Goal: Browse casually: Explore the website without a specific task or goal

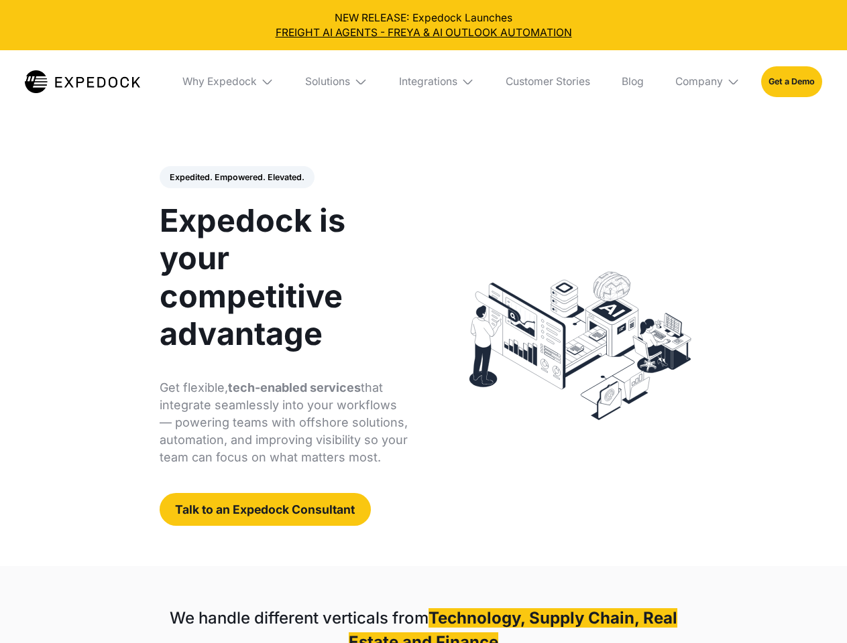
select select
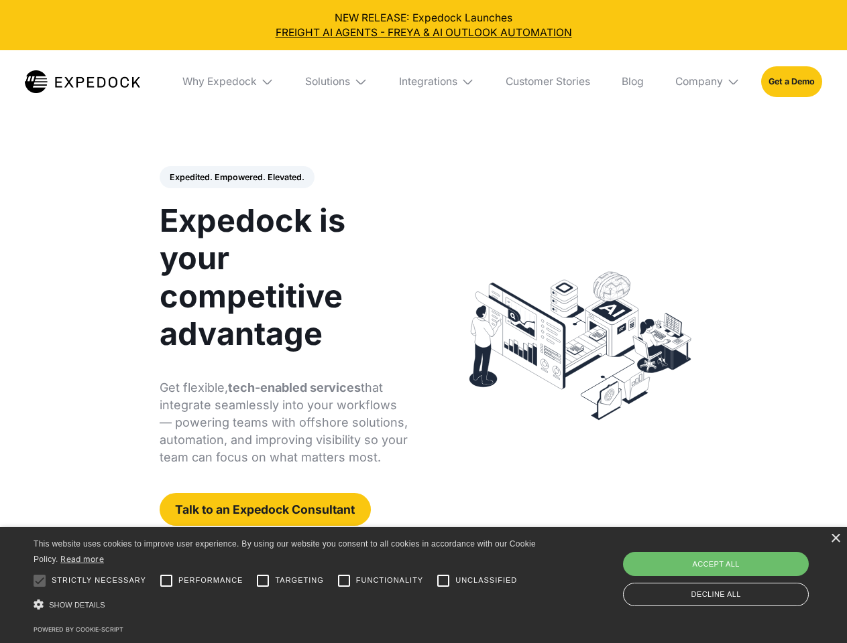
click at [423, 82] on div "Integrations" at bounding box center [428, 81] width 58 height 13
click at [229, 82] on div "Why Expedock" at bounding box center [208, 81] width 74 height 13
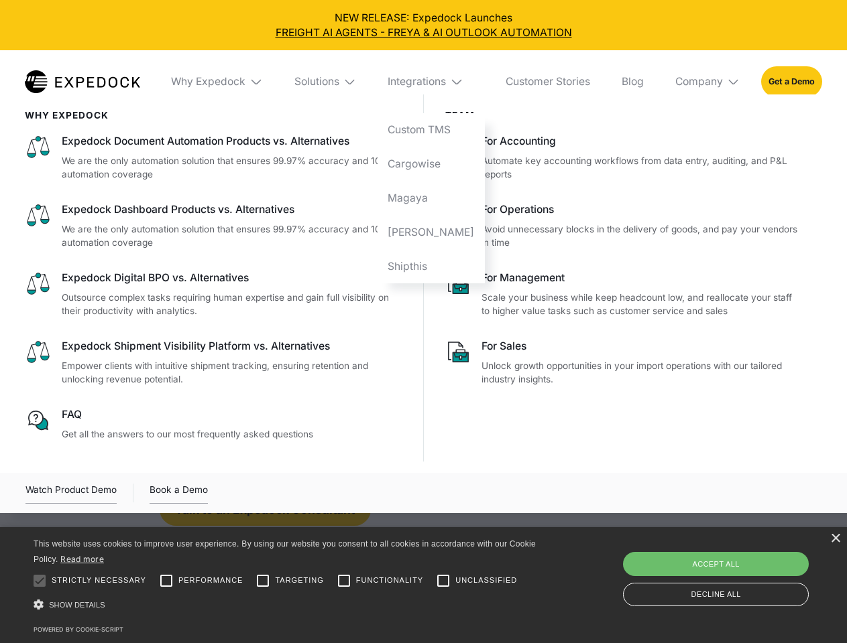
click at [337, 82] on div "Solutions" at bounding box center [316, 81] width 45 height 13
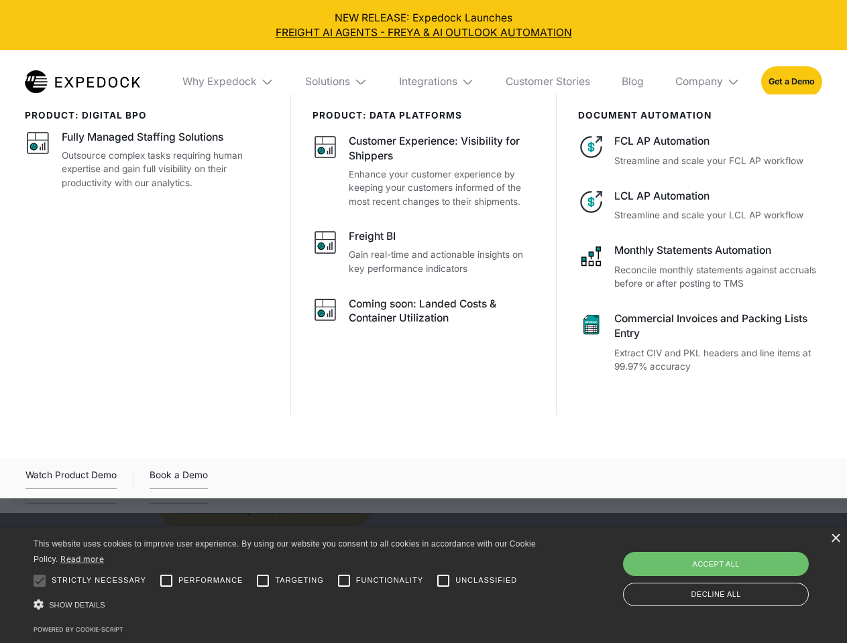
click at [437, 82] on div "Integrations" at bounding box center [428, 81] width 58 height 13
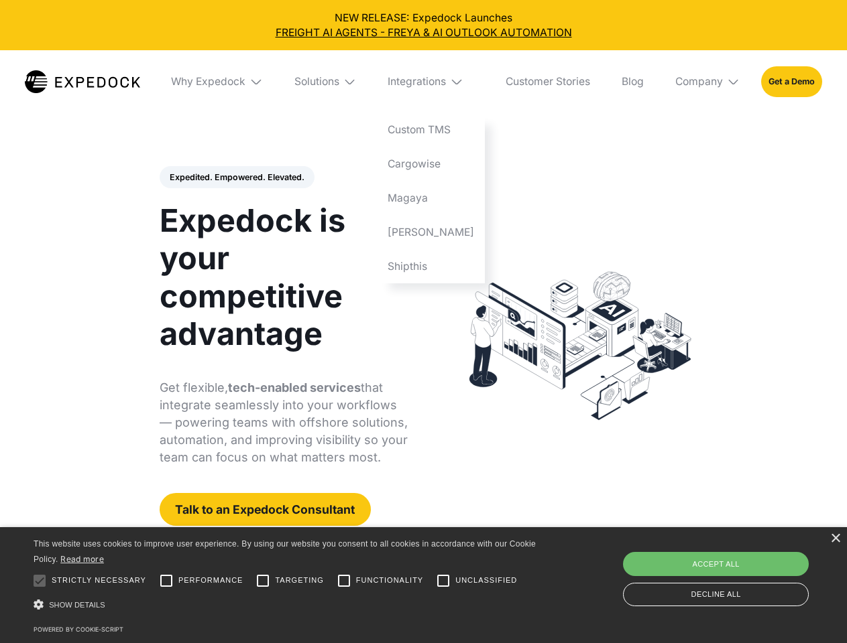
click at [708, 82] on div "Company" at bounding box center [699, 81] width 48 height 13
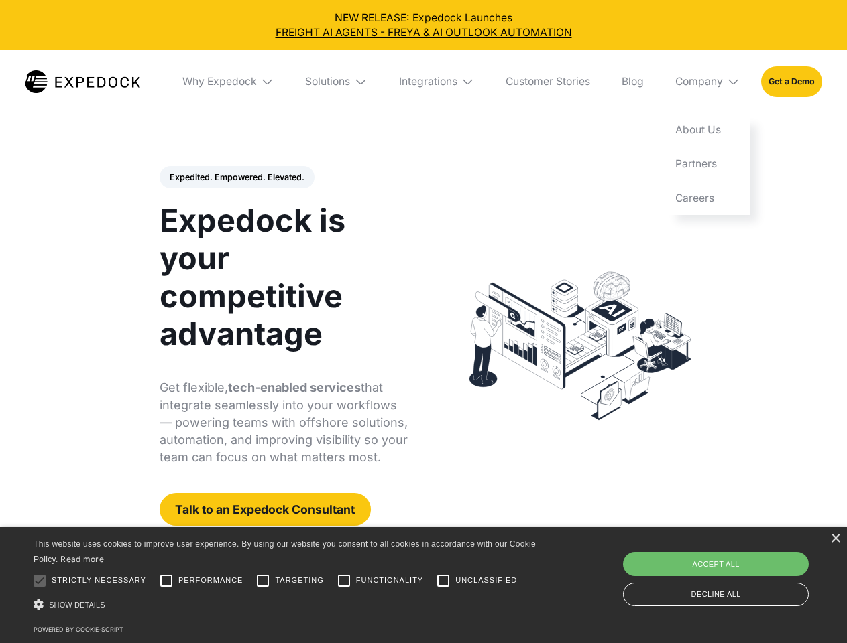
click at [236, 178] on div "Expedited. Empowered. Elevated. Automate Freight Document Extraction at 99.97% …" at bounding box center [284, 346] width 249 height 361
click at [40, 581] on div at bounding box center [39, 581] width 27 height 27
click at [166, 581] on input "Performance" at bounding box center [166, 581] width 27 height 27
checkbox input "true"
click at [263, 581] on input "Targeting" at bounding box center [262, 581] width 27 height 27
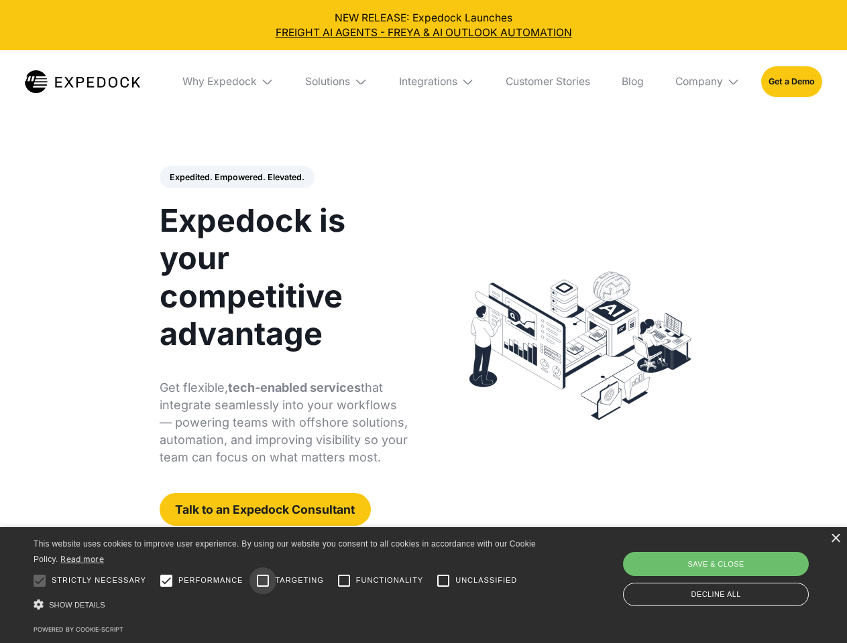
checkbox input "true"
click at [344, 581] on input "Functionality" at bounding box center [343, 581] width 27 height 27
checkbox input "true"
